Goal: Transaction & Acquisition: Purchase product/service

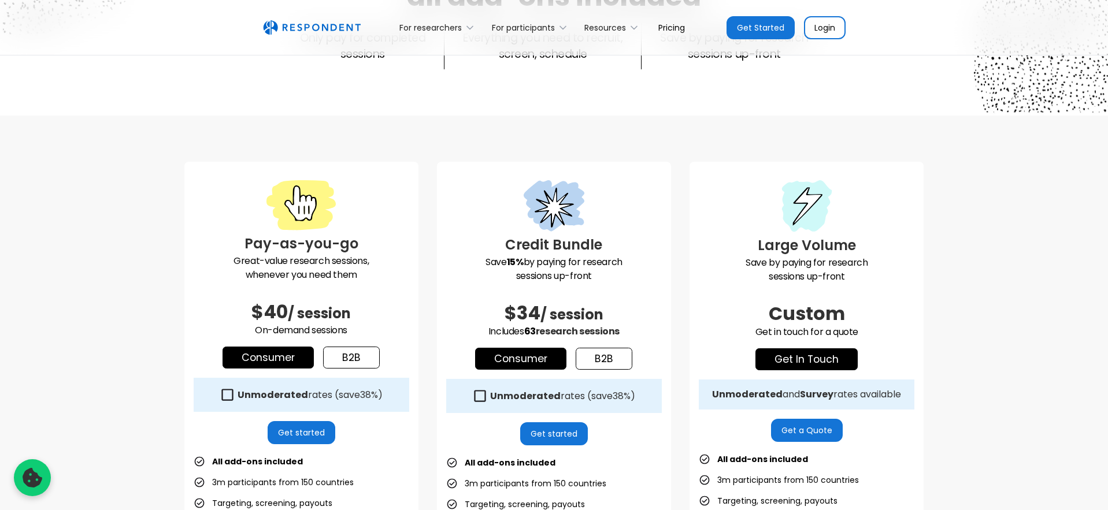
scroll to position [216, 0]
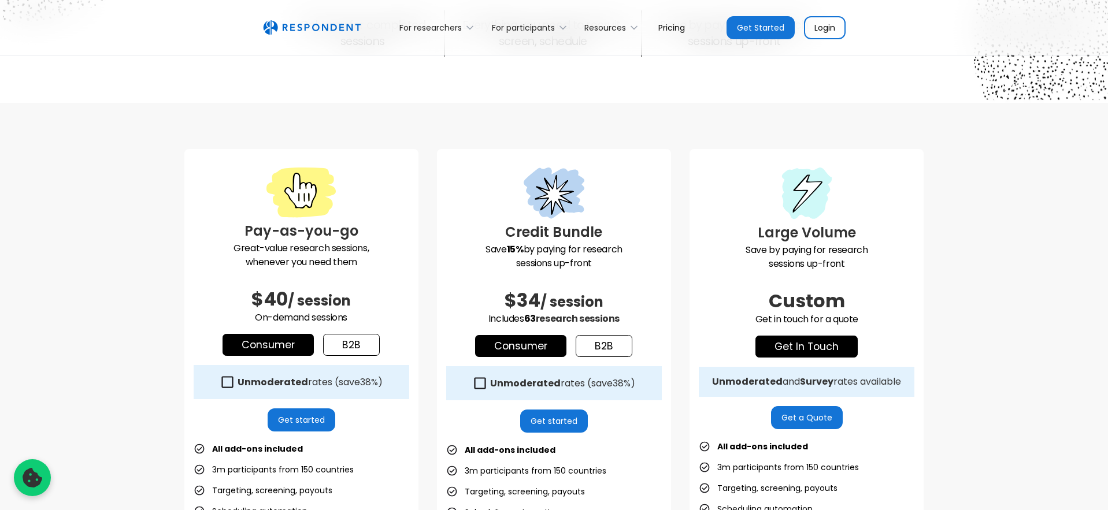
click at [662, 333] on div "Credit Bundle Save 15% by paying for research sessions up-front $34 / session I…" at bounding box center [554, 417] width 234 height 536
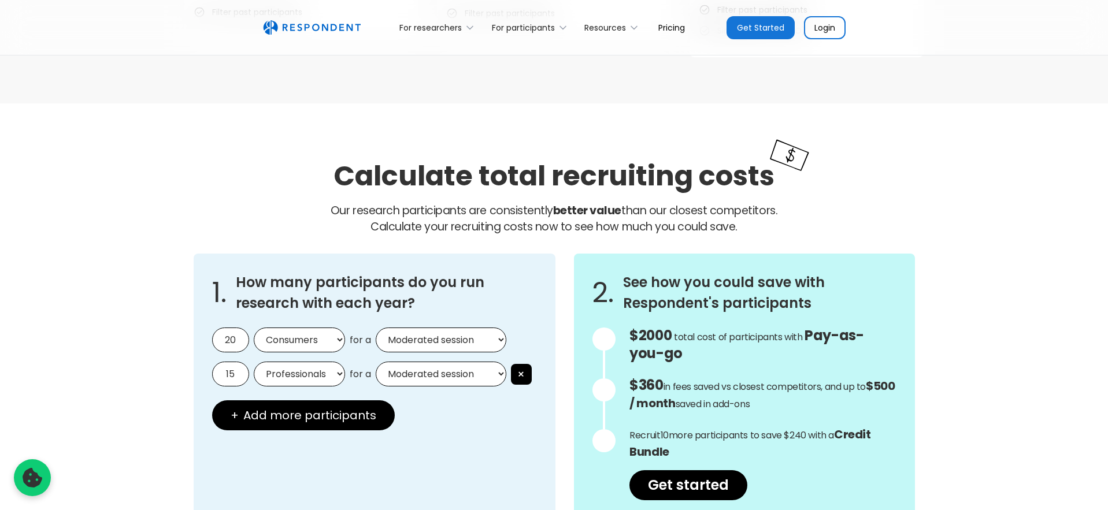
scroll to position [908, 0]
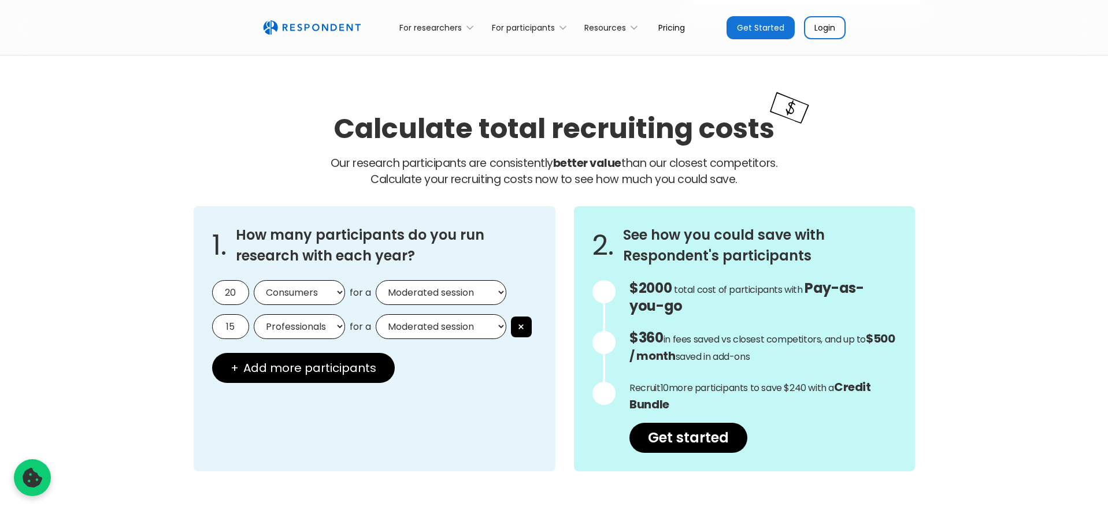
click at [238, 291] on input "20" at bounding box center [230, 292] width 37 height 25
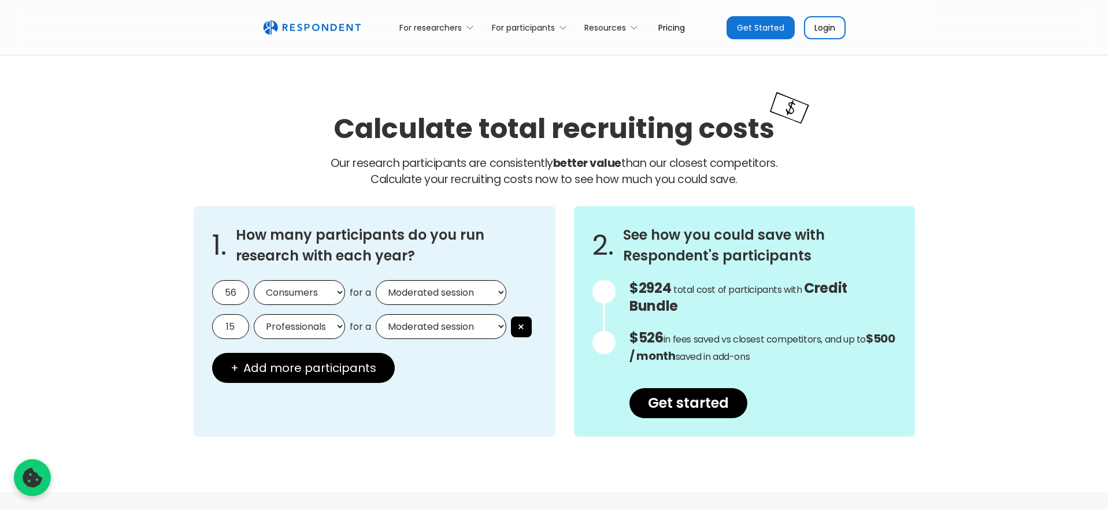
type input "5"
type input "60"
click at [348, 321] on div "15 Professionals Consumers for a Moderated session Unmoderated session ×" at bounding box center [374, 326] width 325 height 25
click at [325, 327] on select "Professionals Consumers" at bounding box center [299, 326] width 91 height 25
click at [312, 285] on select "Consumers Professionals" at bounding box center [299, 292] width 91 height 25
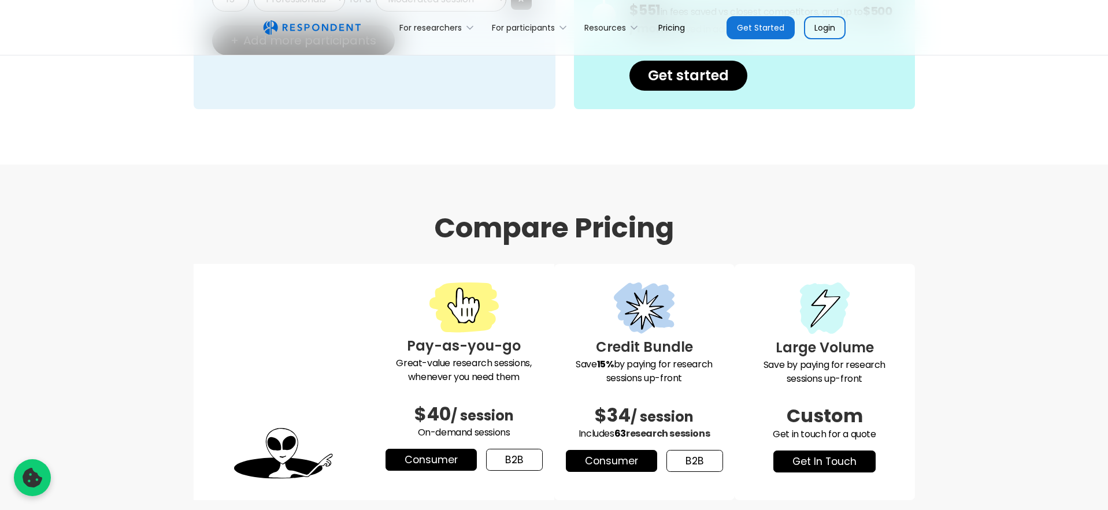
scroll to position [1265, 0]
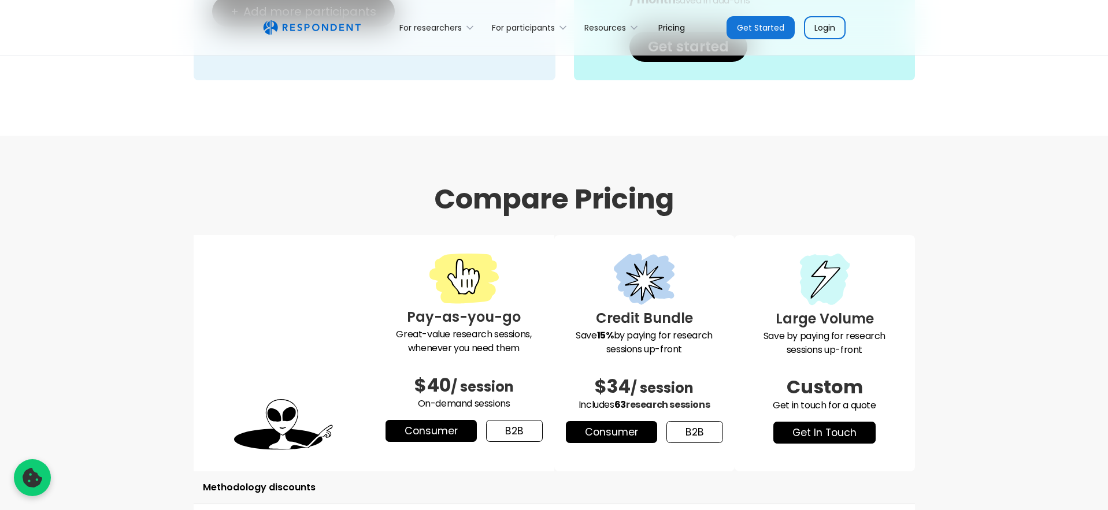
click at [729, 259] on div "Credit Bundle Save 15% by paying for research sessions up-front $34 / session I…" at bounding box center [644, 353] width 180 height 236
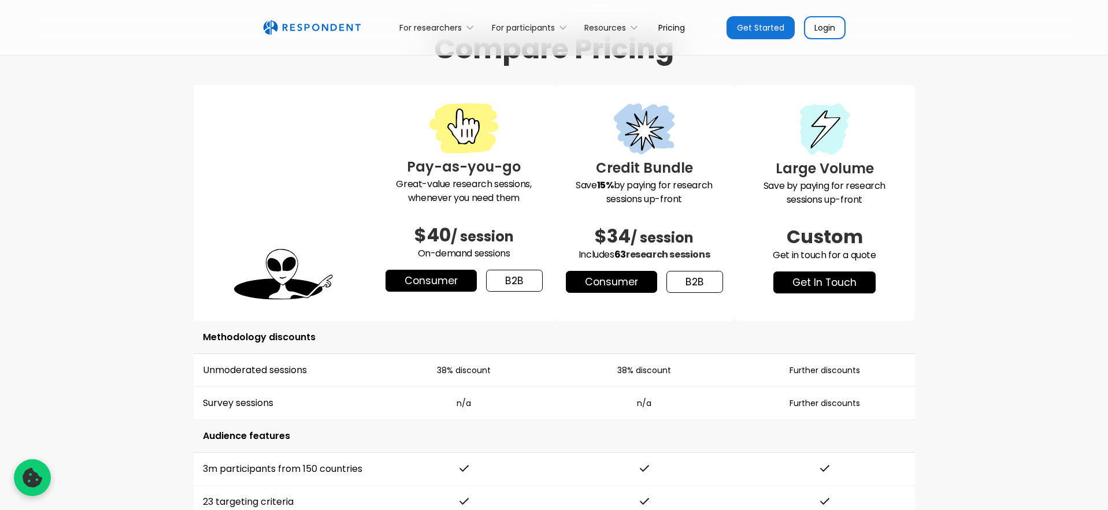
scroll to position [1414, 0]
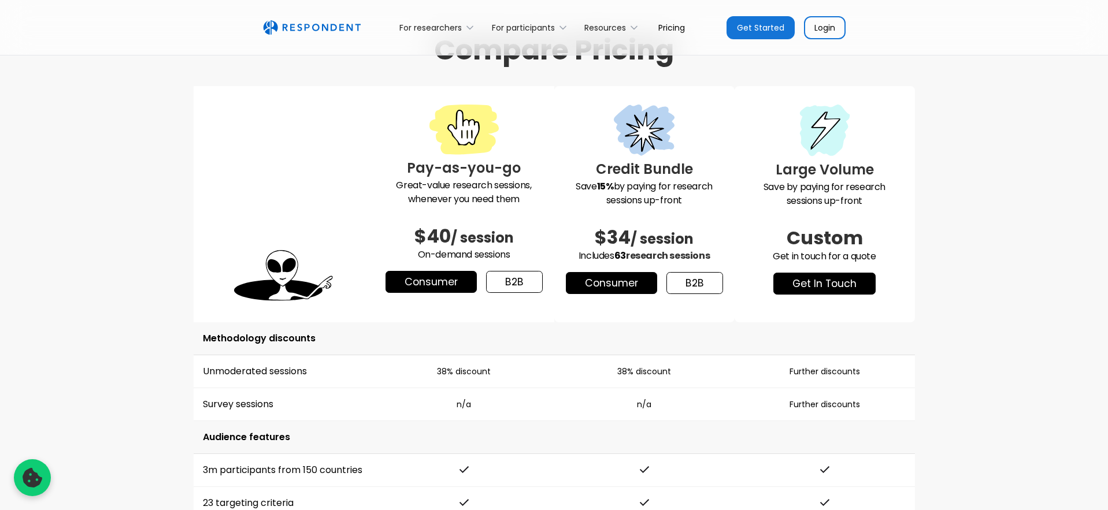
click at [728, 338] on td "Methodology discounts" at bounding box center [554, 338] width 721 height 33
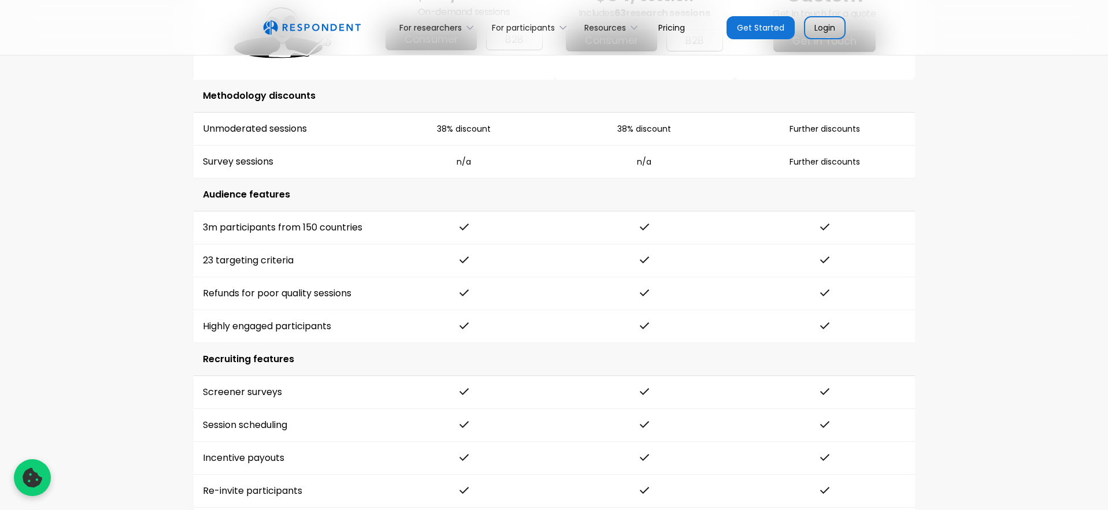
scroll to position [1673, 0]
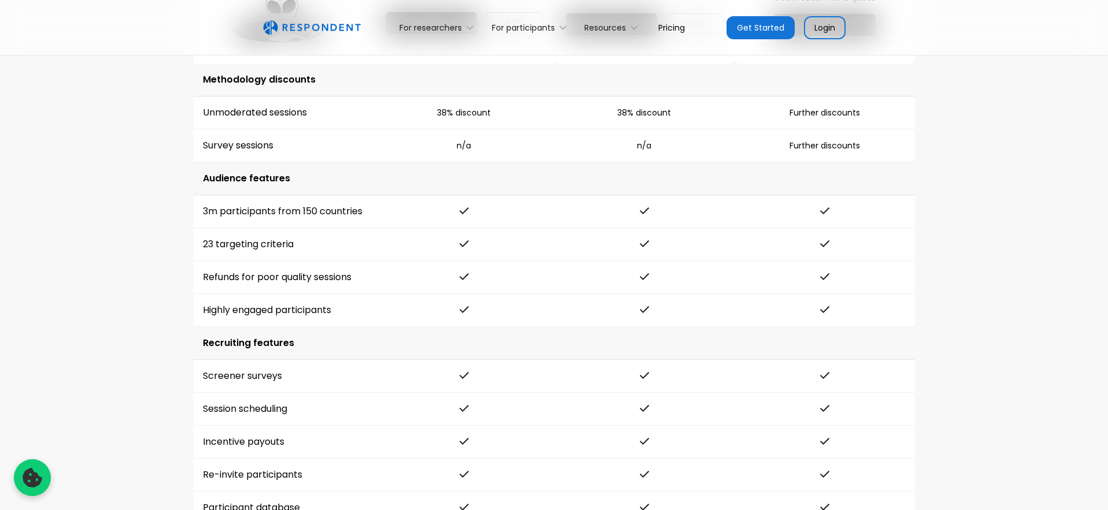
click at [716, 284] on td at bounding box center [644, 277] width 180 height 33
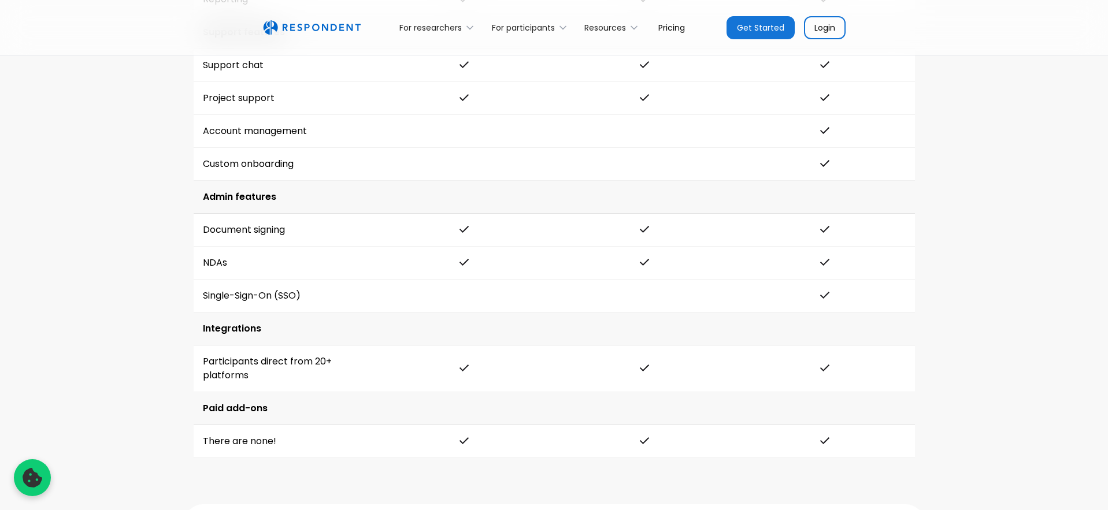
scroll to position [2280, 0]
click at [97, 286] on div "Compare Pricing Pay-as-you-go Great-value research sessions, whenever you need …" at bounding box center [554, 64] width 1108 height 1886
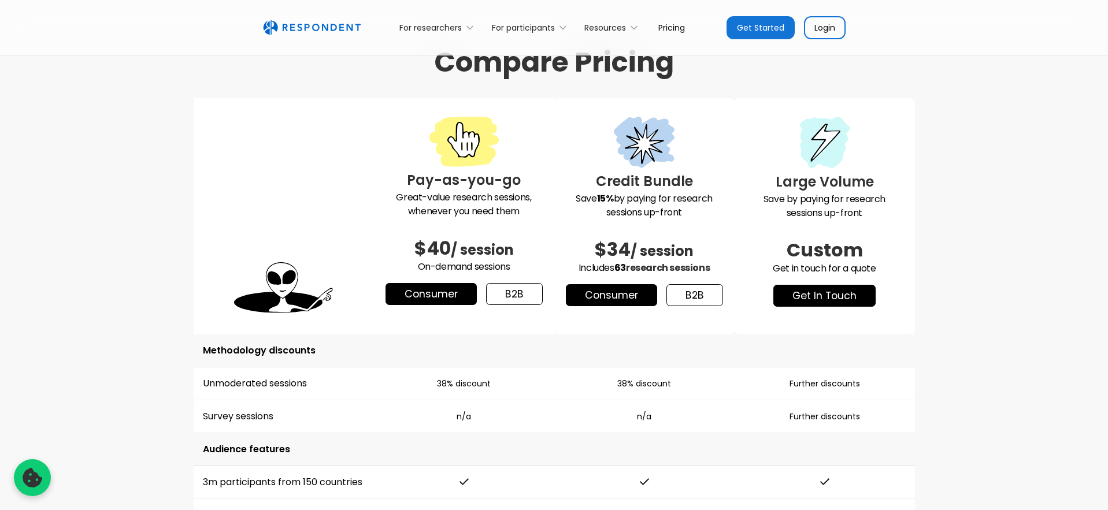
scroll to position [1342, 0]
